Goal: Task Accomplishment & Management: Complete application form

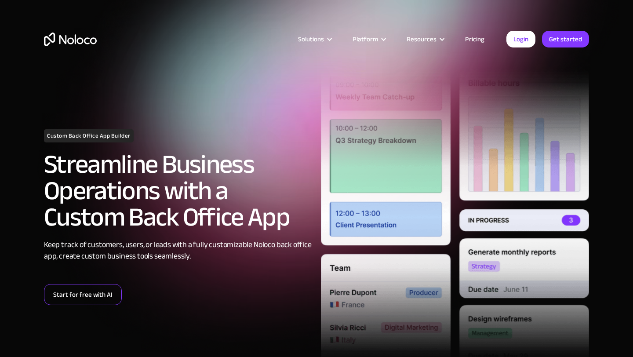
click at [96, 294] on link "Start for free with AI" at bounding box center [83, 294] width 78 height 21
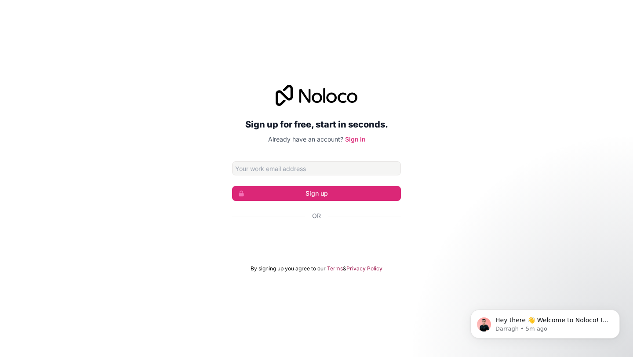
click at [300, 169] on input "Email address" at bounding box center [316, 168] width 169 height 14
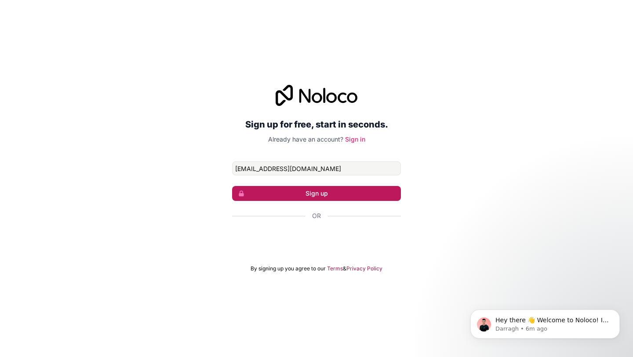
type input "[EMAIL_ADDRESS][DOMAIN_NAME]"
click at [316, 193] on button "Sign up" at bounding box center [316, 193] width 169 height 15
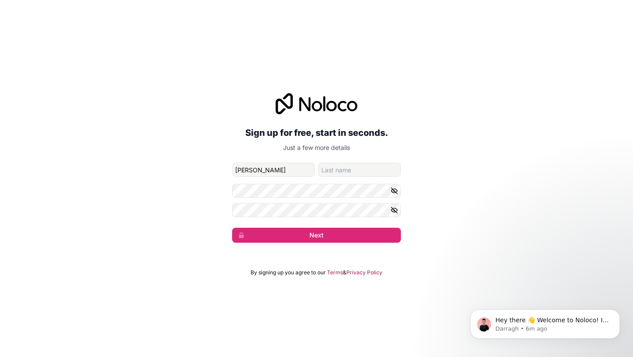
type input "[PERSON_NAME]"
click at [340, 170] on input "family-name" at bounding box center [359, 170] width 83 height 14
type input "Frankh"
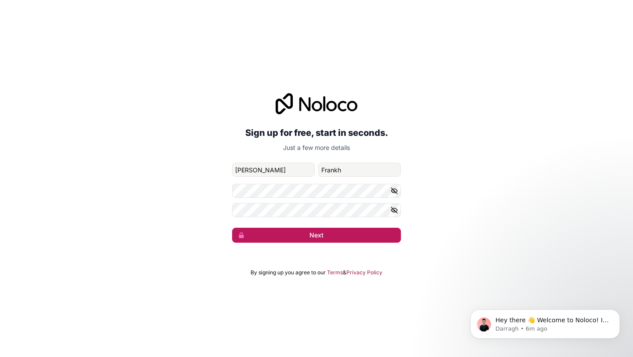
click at [330, 235] on button "Next" at bounding box center [316, 235] width 169 height 15
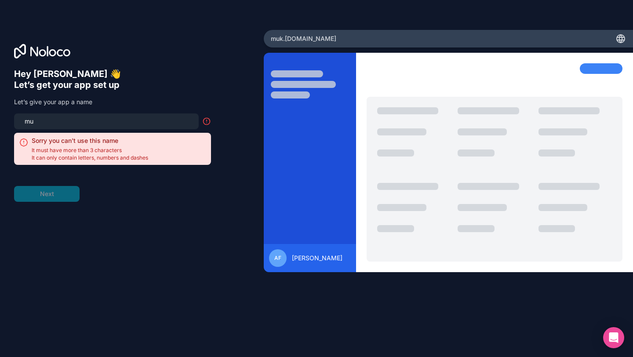
type input "m"
type input "i"
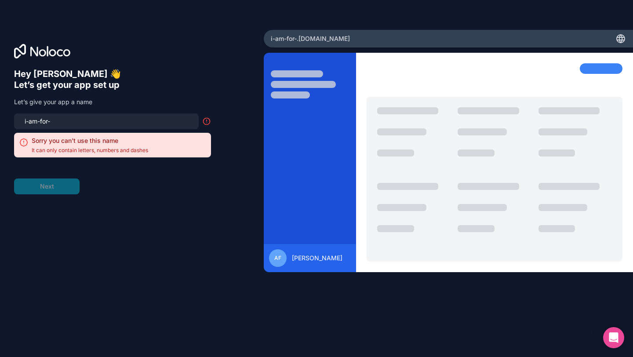
type input "i-am-for-u"
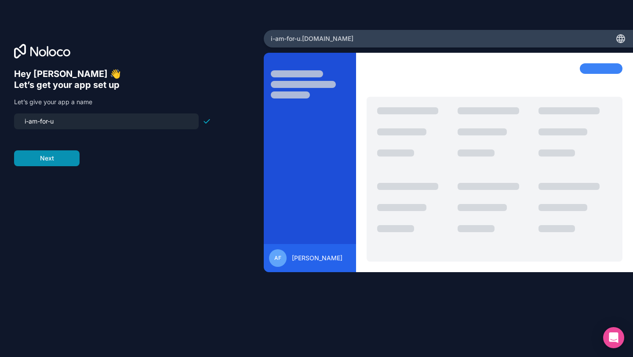
click at [54, 162] on button "Next" at bounding box center [46, 158] width 65 height 16
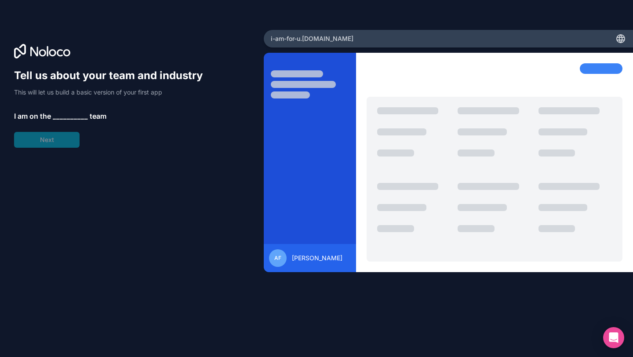
click at [63, 115] on span "__________" at bounding box center [70, 116] width 35 height 11
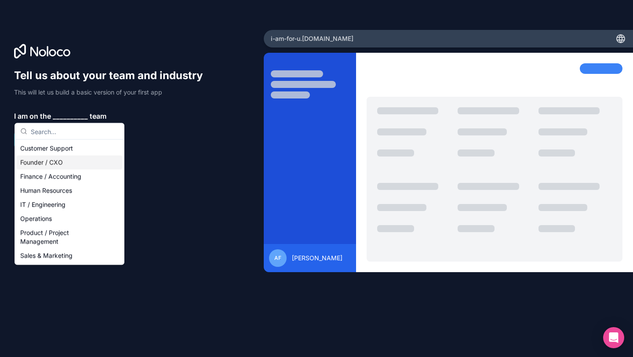
click at [41, 161] on div "Founder / CXO" at bounding box center [69, 163] width 105 height 14
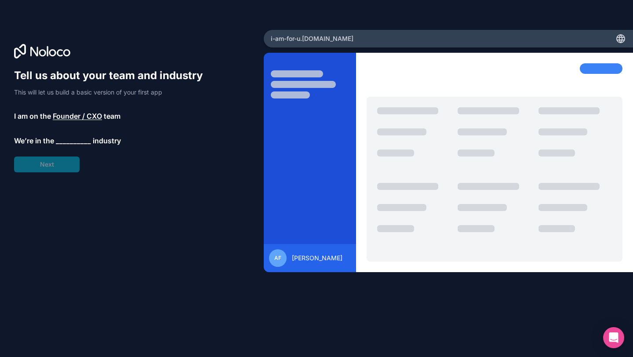
click at [66, 140] on span "__________" at bounding box center [73, 140] width 35 height 11
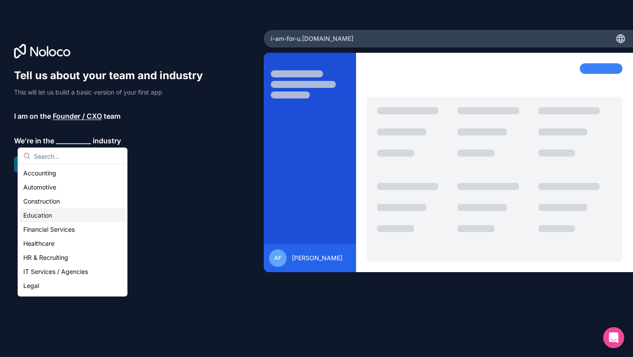
click at [38, 214] on div "Education" at bounding box center [72, 215] width 105 height 14
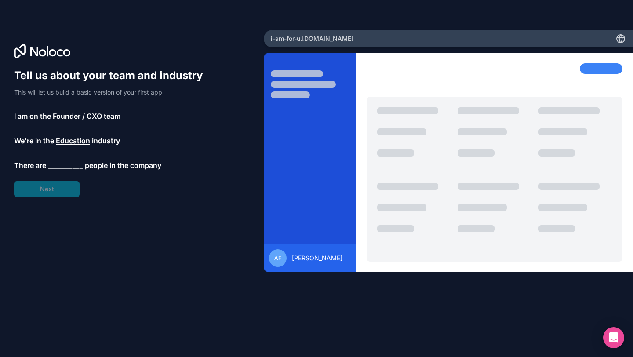
click at [65, 163] on span "__________" at bounding box center [65, 165] width 35 height 11
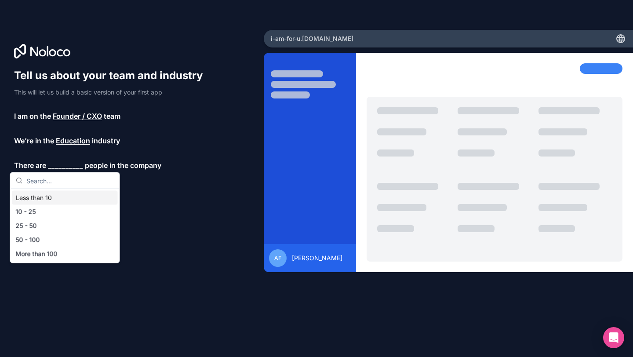
click at [50, 197] on div "Less than 10" at bounding box center [64, 198] width 105 height 14
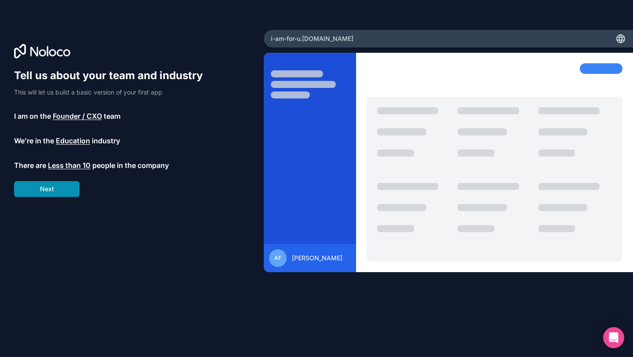
click at [51, 193] on button "Next" at bounding box center [46, 189] width 65 height 16
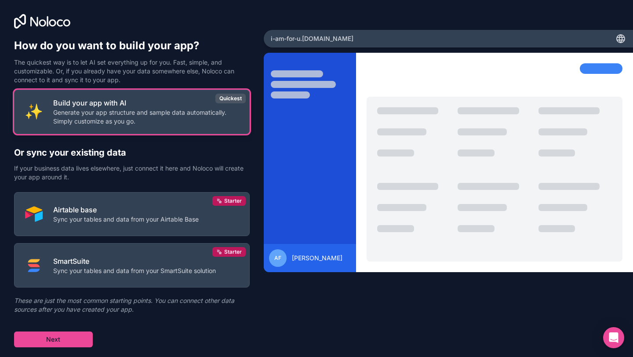
click at [144, 116] on p "Generate your app structure and sample data automatically. Simply customize as …" at bounding box center [145, 117] width 185 height 18
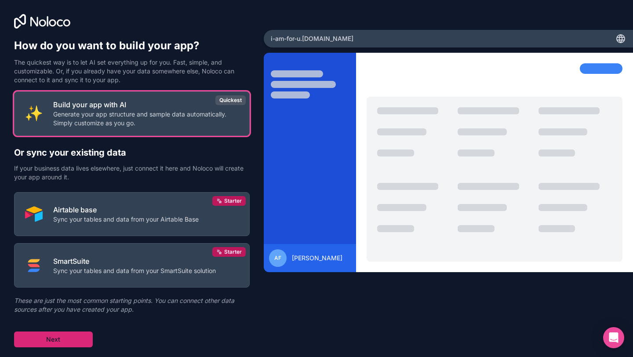
click at [78, 342] on button "Next" at bounding box center [53, 339] width 79 height 16
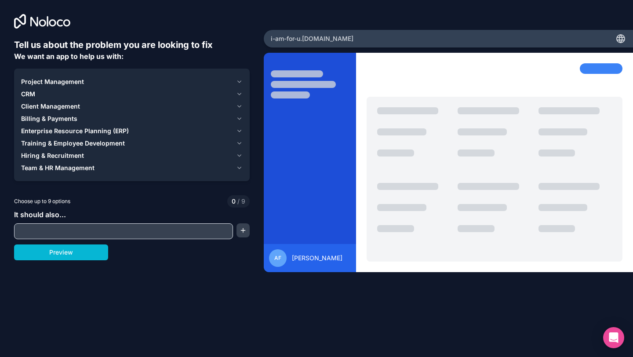
click at [174, 78] on div "Project Management" at bounding box center [126, 81] width 211 height 9
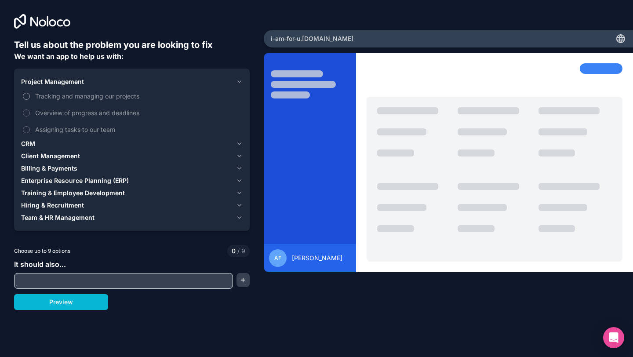
click at [131, 96] on span "Tracking and managing our projects" at bounding box center [138, 95] width 206 height 9
click at [30, 96] on button "Tracking and managing our projects" at bounding box center [26, 96] width 7 height 7
click at [128, 110] on span "Overview of progress and deadlines" at bounding box center [138, 112] width 206 height 9
click at [30, 110] on button "Overview of progress and deadlines" at bounding box center [26, 112] width 7 height 7
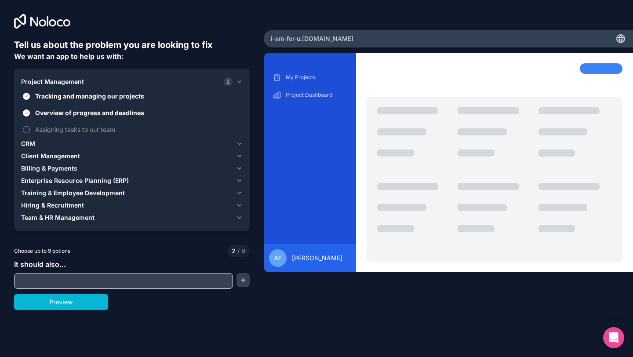
click at [107, 130] on span "Assigning tasks to our team" at bounding box center [138, 129] width 206 height 9
click at [30, 130] on button "Assigning tasks to our team" at bounding box center [26, 129] width 7 height 7
click at [28, 145] on span "CRM" at bounding box center [28, 143] width 14 height 9
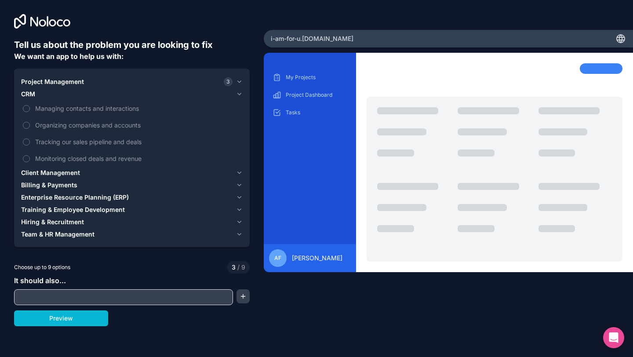
click at [70, 172] on span "Client Management" at bounding box center [50, 172] width 59 height 9
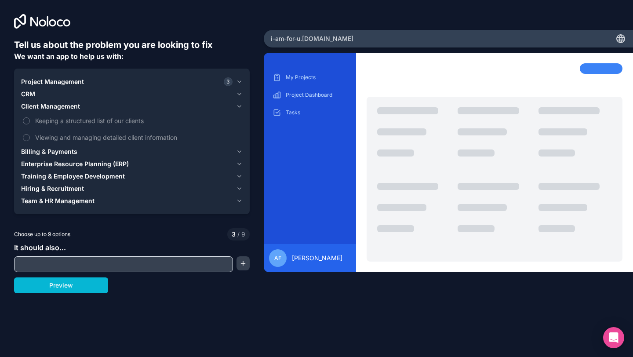
click at [90, 163] on span "Enterprise Resource Planning (ERP)" at bounding box center [75, 163] width 108 height 9
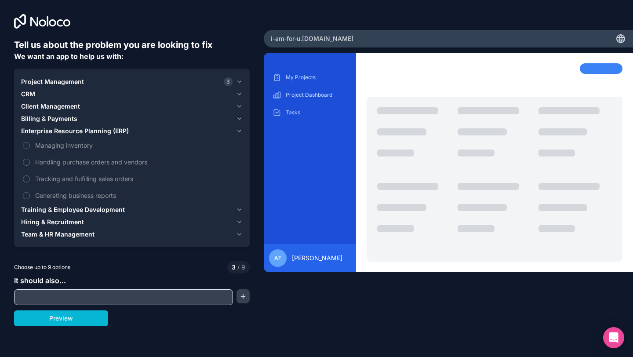
click at [103, 129] on span "Enterprise Resource Planning (ERP)" at bounding box center [75, 131] width 108 height 9
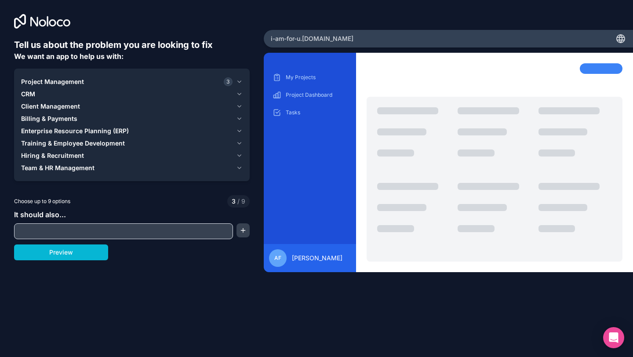
click at [84, 232] on input "text" at bounding box center [123, 231] width 214 height 12
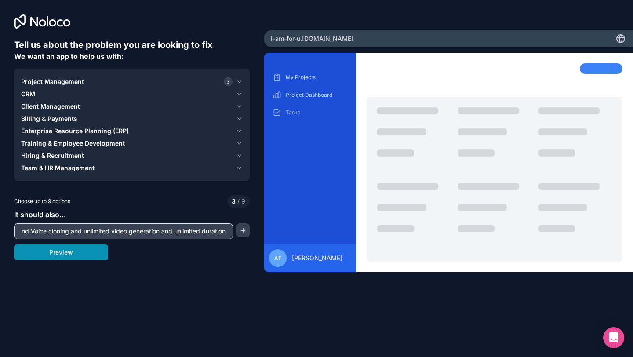
type input "This is related to news channel and I need automated AI news reader Avatar and …"
click at [93, 250] on button "Preview" at bounding box center [61, 252] width 94 height 16
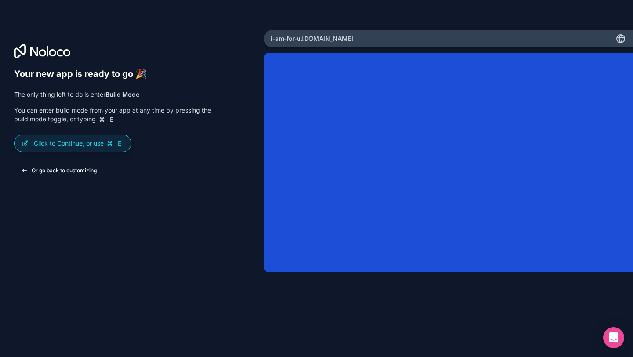
click at [87, 170] on button "Or go back to customizing" at bounding box center [59, 171] width 90 height 16
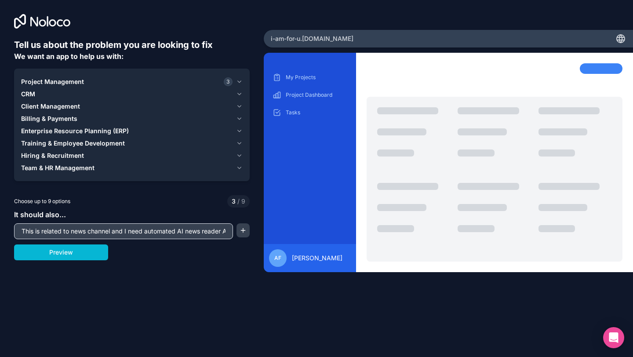
drag, startPoint x: 22, startPoint y: 231, endPoint x: 201, endPoint y: 239, distance: 179.9
click at [201, 239] on div "Tell us about the problem you are looking to fix We want an app to help us with…" at bounding box center [131, 161] width 235 height 245
paste input "Loremi dol Sitame Con: Adipisc Elits: Doeiu te IN Utlab-Etdolo Magnaali enima “…"
type input "Loremi dol Sitame Con: Adipisc Elits: Doeiu te IN Utlab-Etdolo Magnaali enima “…"
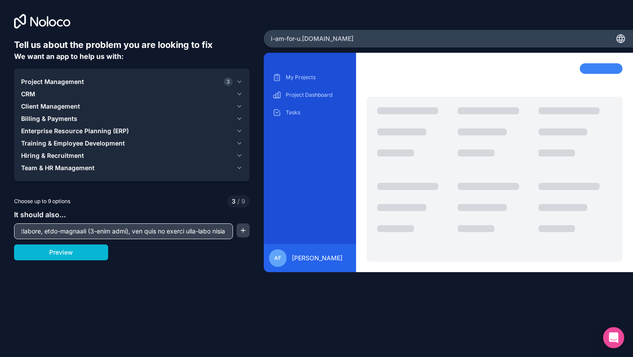
click at [238, 80] on icon "button" at bounding box center [239, 81] width 7 height 7
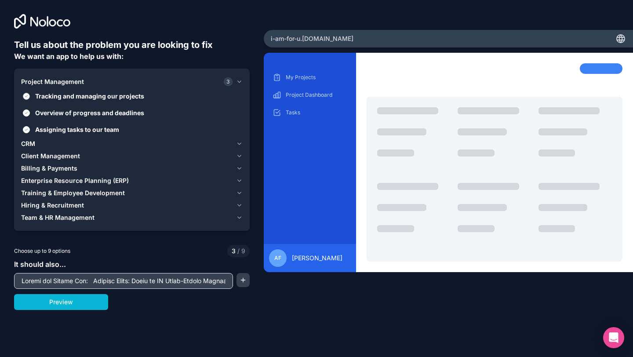
click at [25, 95] on button "Tracking and managing our projects" at bounding box center [26, 96] width 7 height 7
click at [28, 117] on label "Overview of progress and deadlines" at bounding box center [131, 113] width 221 height 16
click at [28, 116] on button "Overview of progress and deadlines" at bounding box center [26, 112] width 7 height 7
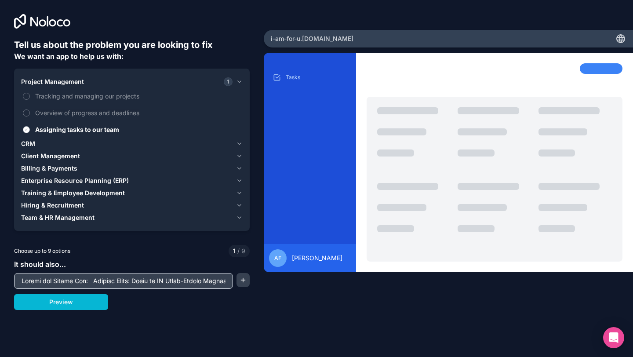
click at [27, 129] on button "Assigning tasks to our team" at bounding box center [26, 129] width 7 height 7
click at [238, 83] on icon "button" at bounding box center [239, 81] width 7 height 7
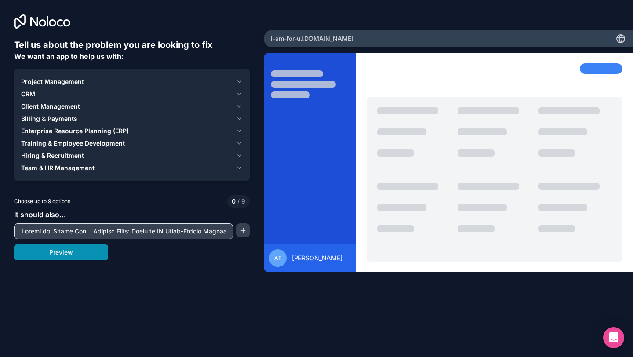
click at [77, 251] on button "Preview" at bounding box center [61, 252] width 94 height 16
click at [241, 167] on icon "button" at bounding box center [239, 167] width 7 height 7
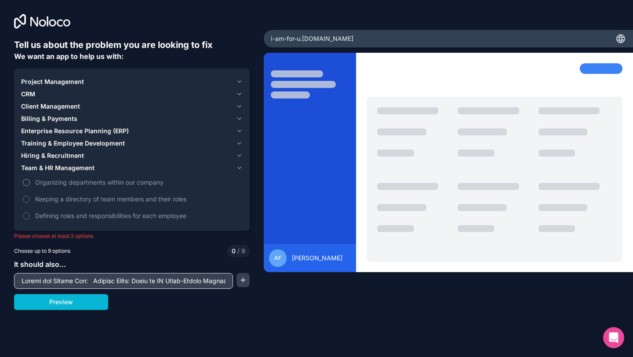
click at [28, 180] on button "Organizing departments within our company" at bounding box center [26, 182] width 7 height 7
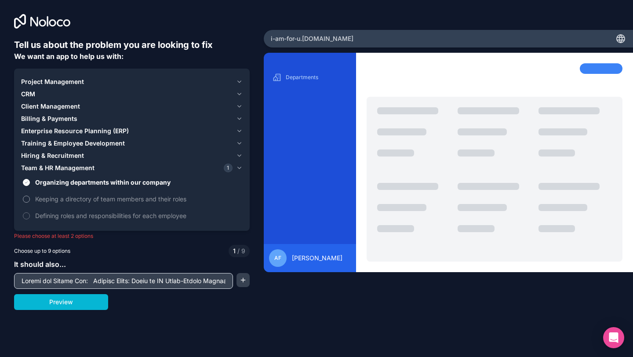
click at [27, 199] on button "Keeping a directory of team members and their roles" at bounding box center [26, 199] width 7 height 7
click at [28, 214] on button "Defining roles and responsibilities for each employee" at bounding box center [26, 215] width 7 height 7
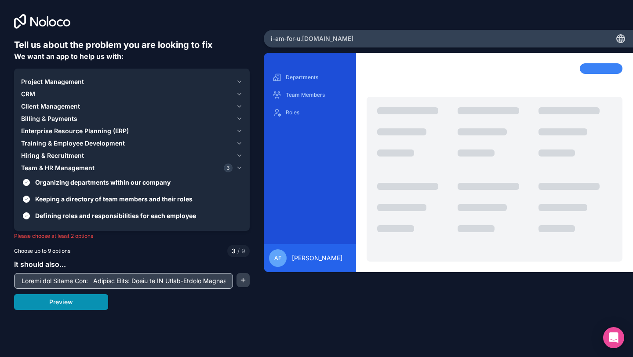
click at [75, 304] on button "Preview" at bounding box center [61, 302] width 94 height 16
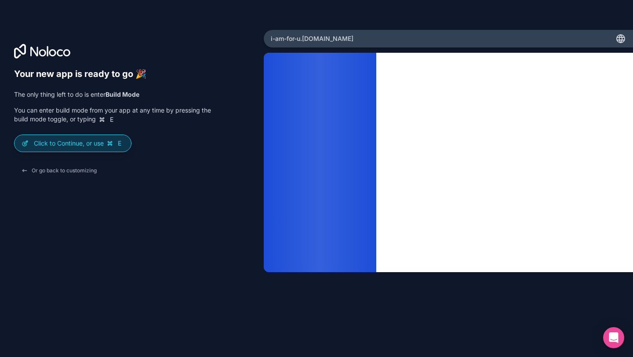
click at [113, 143] on icon at bounding box center [109, 143] width 7 height 7
